Goal: Task Accomplishment & Management: Manage account settings

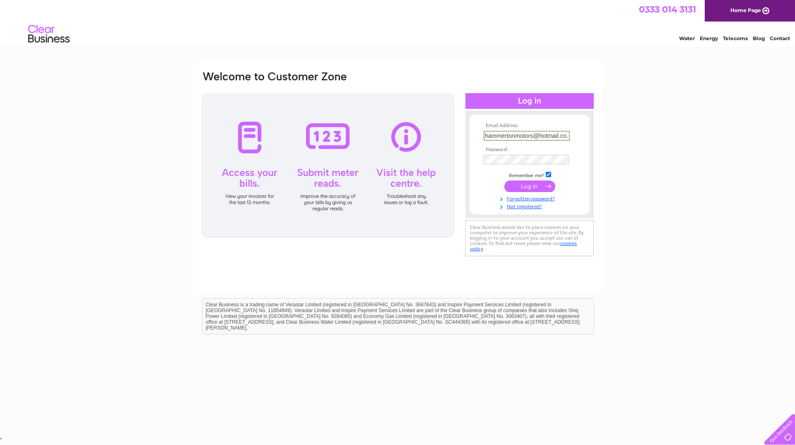
scroll to position [0, 7]
type input "hammertonmotors@hotmail.co.uk"
click at [505, 181] on input "submit" at bounding box center [530, 187] width 51 height 12
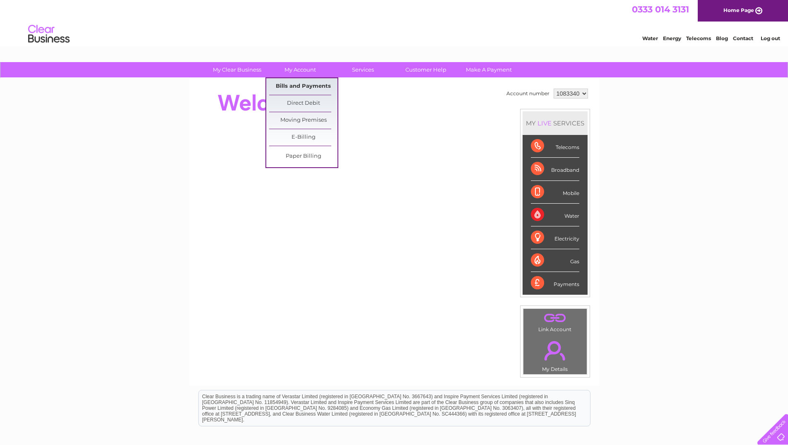
click at [299, 89] on link "Bills and Payments" at bounding box center [303, 86] width 68 height 17
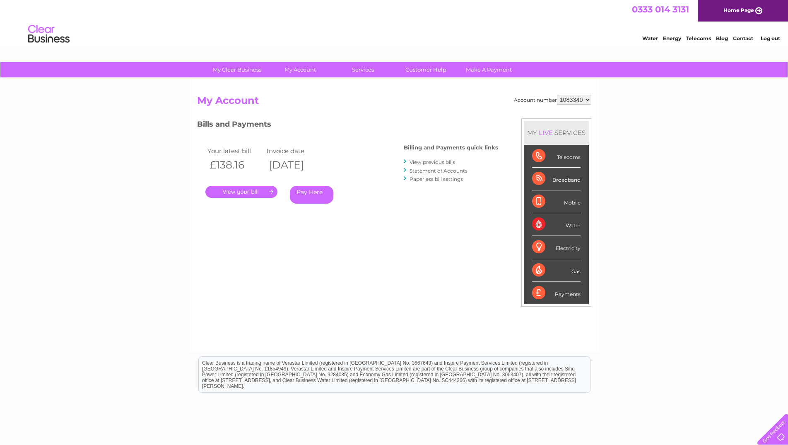
click at [242, 190] on link "." at bounding box center [241, 192] width 72 height 12
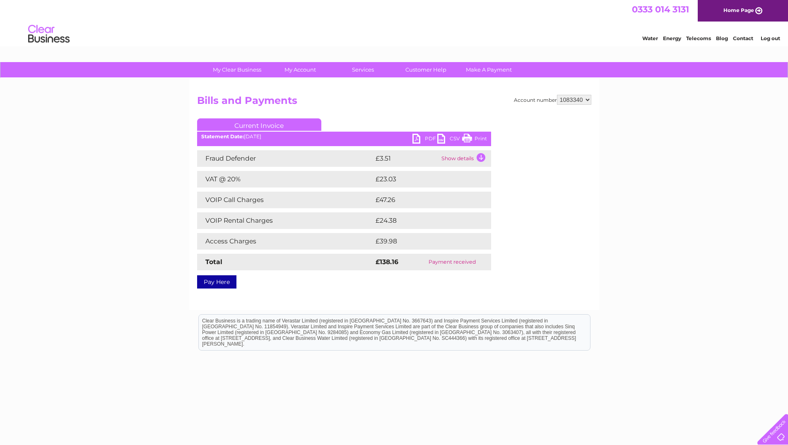
click at [424, 139] on link "PDF" at bounding box center [425, 140] width 25 height 12
